Goal: Task Accomplishment & Management: Use online tool/utility

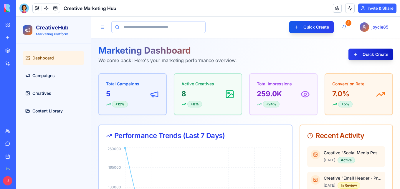
click at [371, 50] on button "Quick Create" at bounding box center [370, 55] width 44 height 12
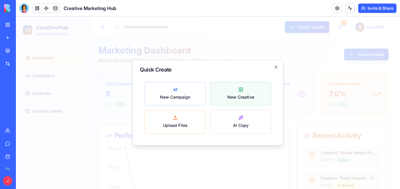
click at [249, 96] on span "New Creative" at bounding box center [240, 97] width 27 height 6
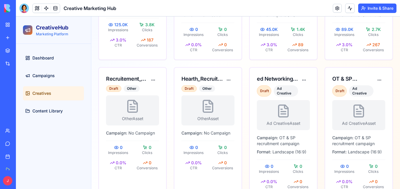
scroll to position [205, 0]
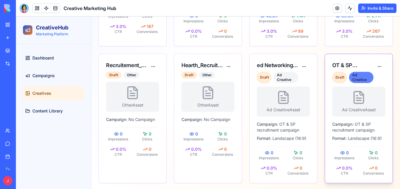
click at [360, 77] on div "Ad Creative" at bounding box center [361, 77] width 24 height 11
click at [377, 63] on html "CreativeHub Marketing Platform Dashboard Campaigns Creatives Content Library Qu…" at bounding box center [208, 0] width 384 height 379
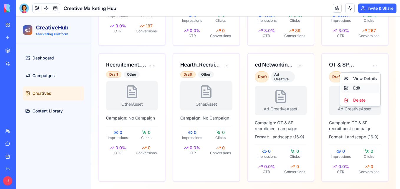
click at [357, 89] on div "Edit" at bounding box center [360, 87] width 38 height 9
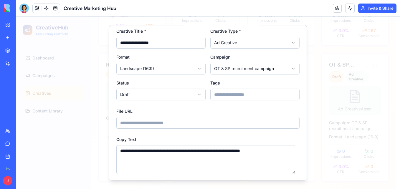
scroll to position [6, 0]
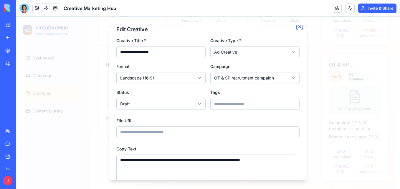
click at [297, 27] on icon "button" at bounding box center [299, 26] width 5 height 5
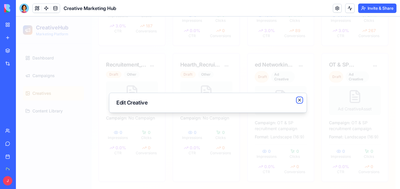
scroll to position [0, 0]
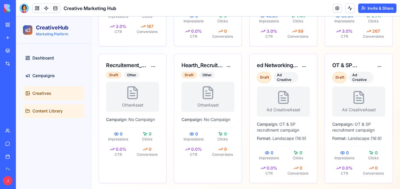
click at [56, 112] on span "Content Library" at bounding box center [47, 111] width 30 height 6
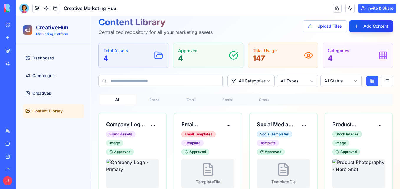
scroll to position [28, 0]
click at [366, 25] on button "Add Content" at bounding box center [371, 27] width 44 height 12
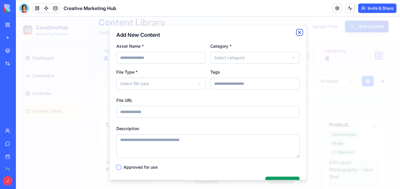
click at [297, 33] on icon "button" at bounding box center [299, 32] width 5 height 5
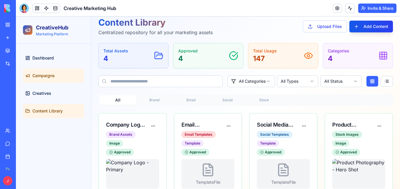
click at [45, 69] on link "Campaigns" at bounding box center [53, 76] width 61 height 14
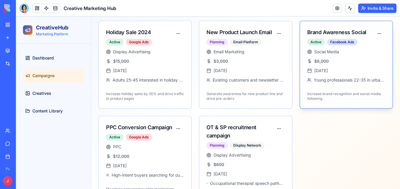
scroll to position [107, 0]
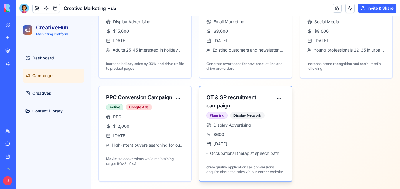
click at [240, 97] on div "OT & SP recruitment campaign" at bounding box center [239, 101] width 66 height 16
click at [277, 97] on html "CreativeHub Marketing Platform Dashboard Campaigns Creatives Content Library Qu…" at bounding box center [208, 53] width 384 height 272
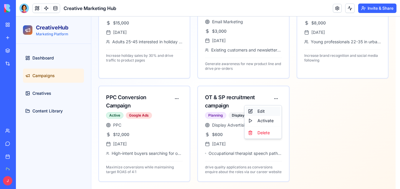
click at [266, 109] on div "Edit" at bounding box center [262, 111] width 35 height 9
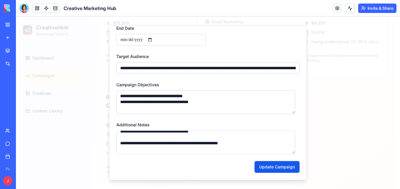
scroll to position [194, 0]
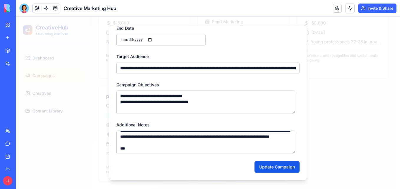
click at [314, 116] on div at bounding box center [208, 102] width 384 height 172
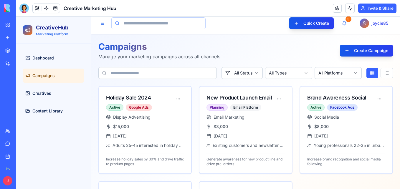
scroll to position [0, 0]
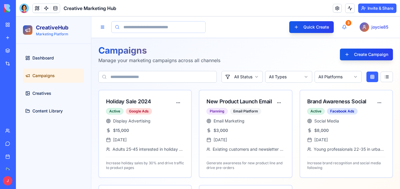
click at [22, 26] on div "My Workspace" at bounding box center [18, 25] width 8 height 6
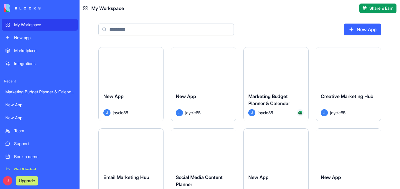
click at [285, 68] on button "Launch" at bounding box center [276, 68] width 44 height 12
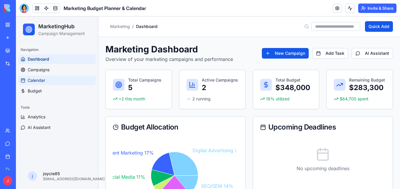
click at [67, 81] on link "Calendar" at bounding box center [56, 80] width 77 height 9
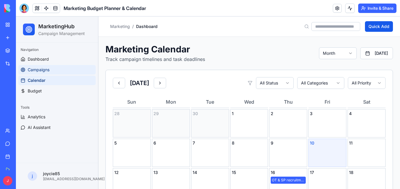
click at [52, 72] on link "Campaigns" at bounding box center [56, 69] width 77 height 9
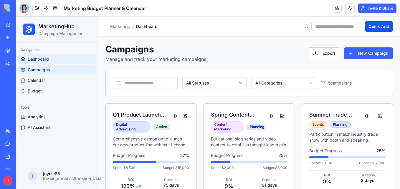
click at [54, 56] on link "Dashboard" at bounding box center [56, 58] width 77 height 9
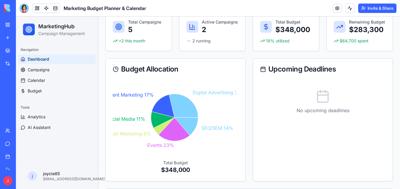
scroll to position [59, 0]
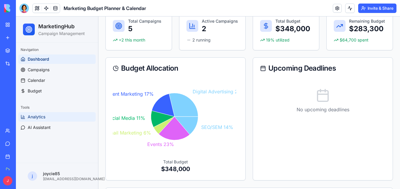
click at [47, 115] on button "Analytics" at bounding box center [56, 116] width 77 height 9
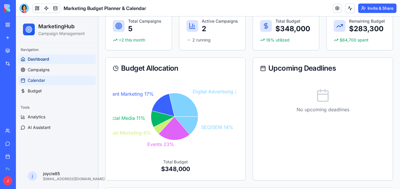
click at [70, 82] on link "Calendar" at bounding box center [56, 80] width 77 height 9
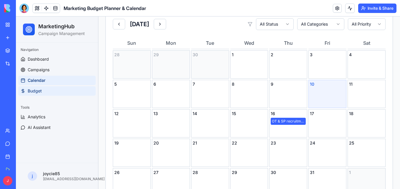
click at [70, 89] on link "Budget" at bounding box center [56, 90] width 77 height 9
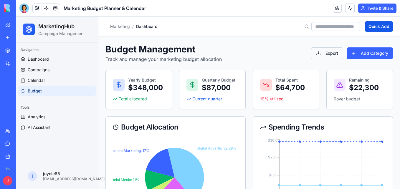
click at [325, 52] on button "Export" at bounding box center [327, 53] width 32 height 12
click at [382, 151] on div "You're out of credits! Upgrade to continue working. Upgrade" at bounding box center [342, 161] width 99 height 32
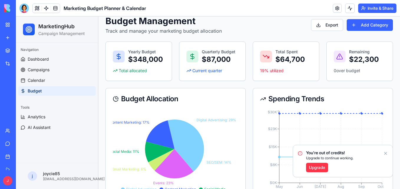
scroll to position [59, 0]
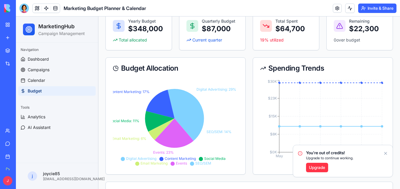
click at [27, 179] on button "Upgrade" at bounding box center [27, 180] width 22 height 9
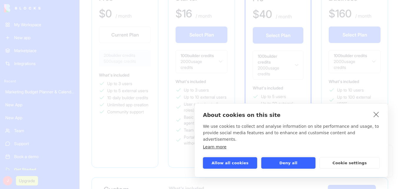
scroll to position [88, 0]
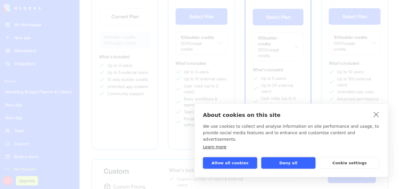
click at [149, 113] on div "About cookies on this site We use cookies to collect and analyse information on…" at bounding box center [200, 94] width 400 height 189
click at [375, 119] on link "close" at bounding box center [375, 113] width 9 height 9
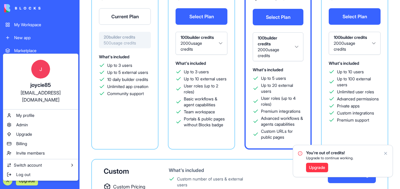
click at [78, 175] on html "My Workspace New app Marketplace Integrations Recent Marketing Budget Planner &…" at bounding box center [200, 94] width 400 height 189
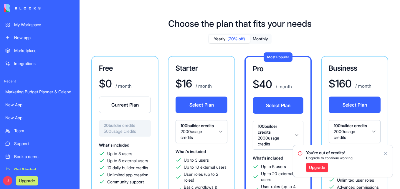
scroll to position [5, 0]
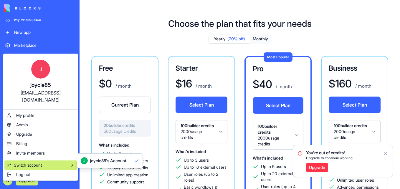
click at [19, 162] on span "Switch account" at bounding box center [28, 165] width 28 height 6
click at [31, 162] on span "Switch account" at bounding box center [28, 165] width 28 height 6
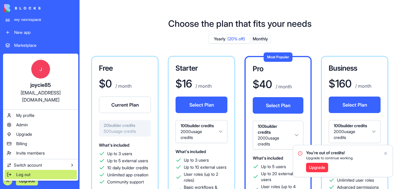
click at [25, 172] on span "Log out" at bounding box center [23, 175] width 14 height 6
